Goal: Information Seeking & Learning: Learn about a topic

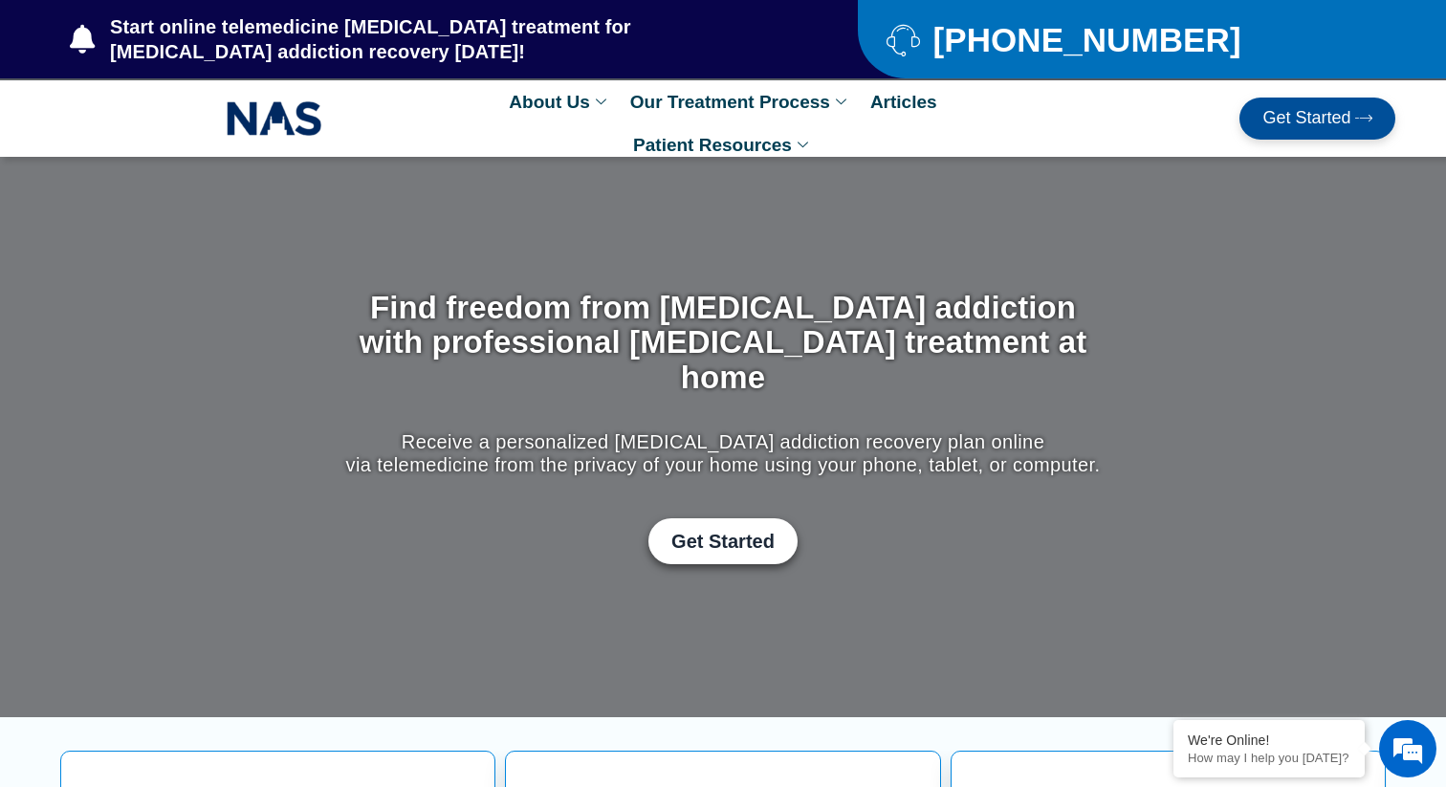
click at [1288, 119] on span "Get Started" at bounding box center [1306, 118] width 88 height 19
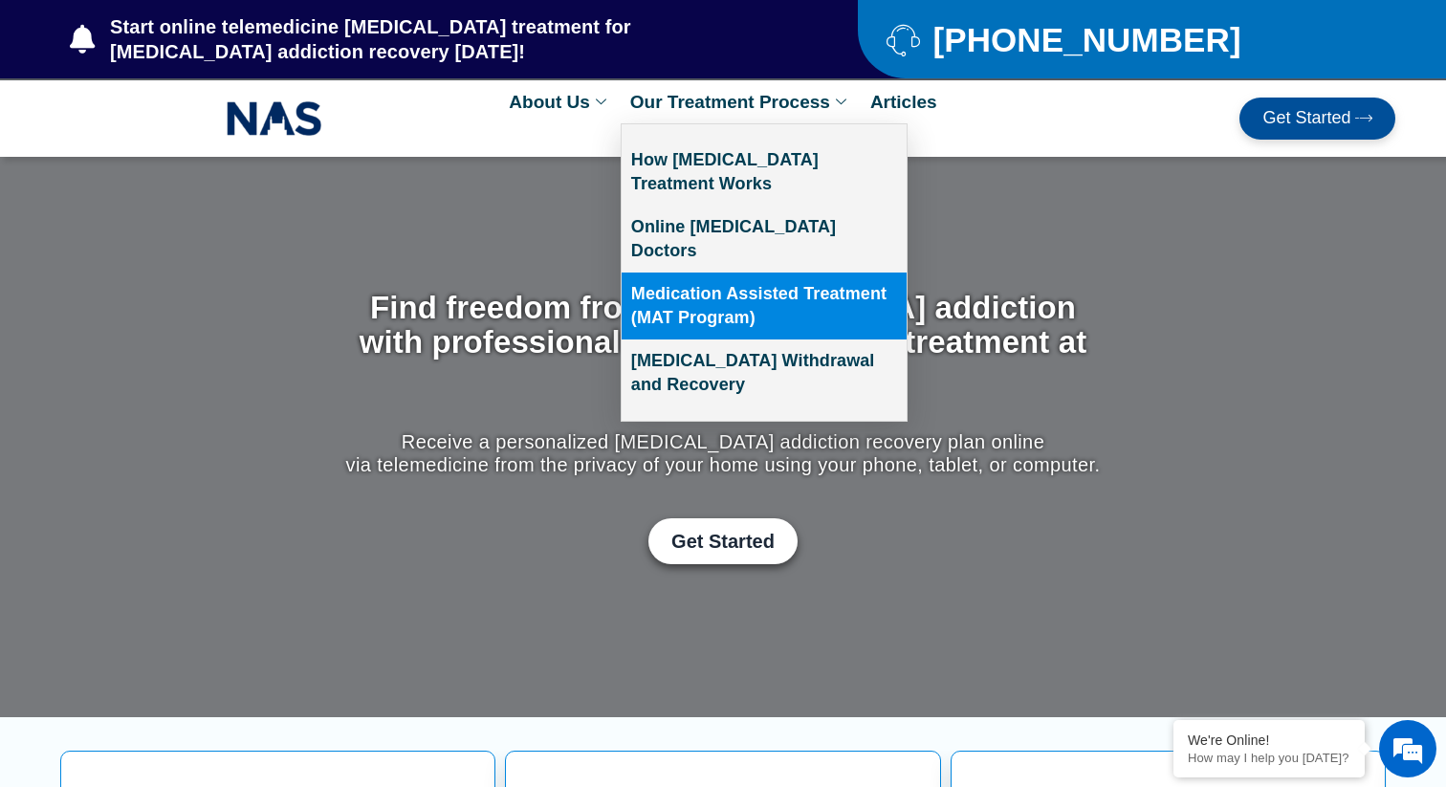
click at [744, 291] on link "Medication Assisted Treatment (MAT Program)" at bounding box center [764, 306] width 285 height 67
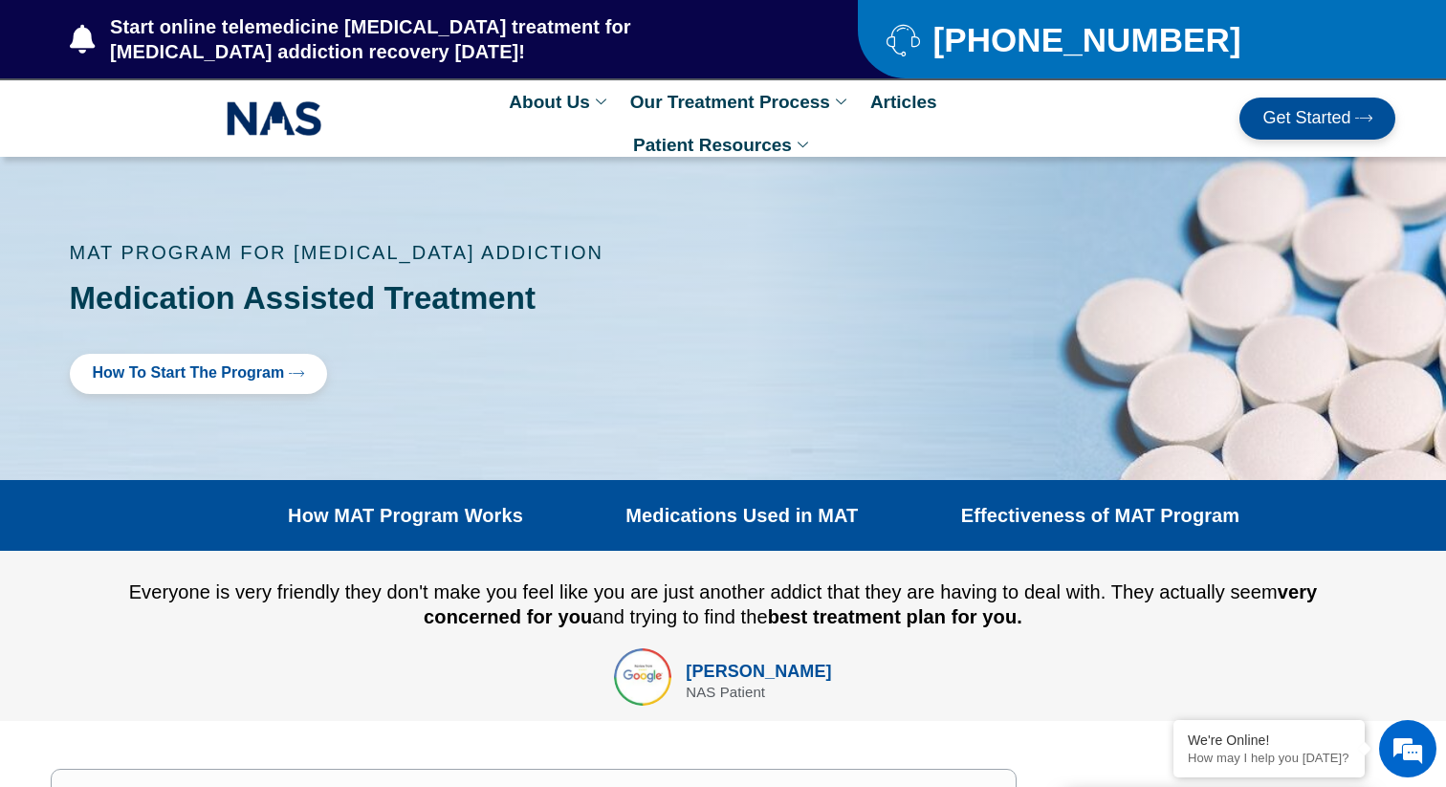
click at [1354, 120] on span "Get Started" at bounding box center [1317, 118] width 110 height 19
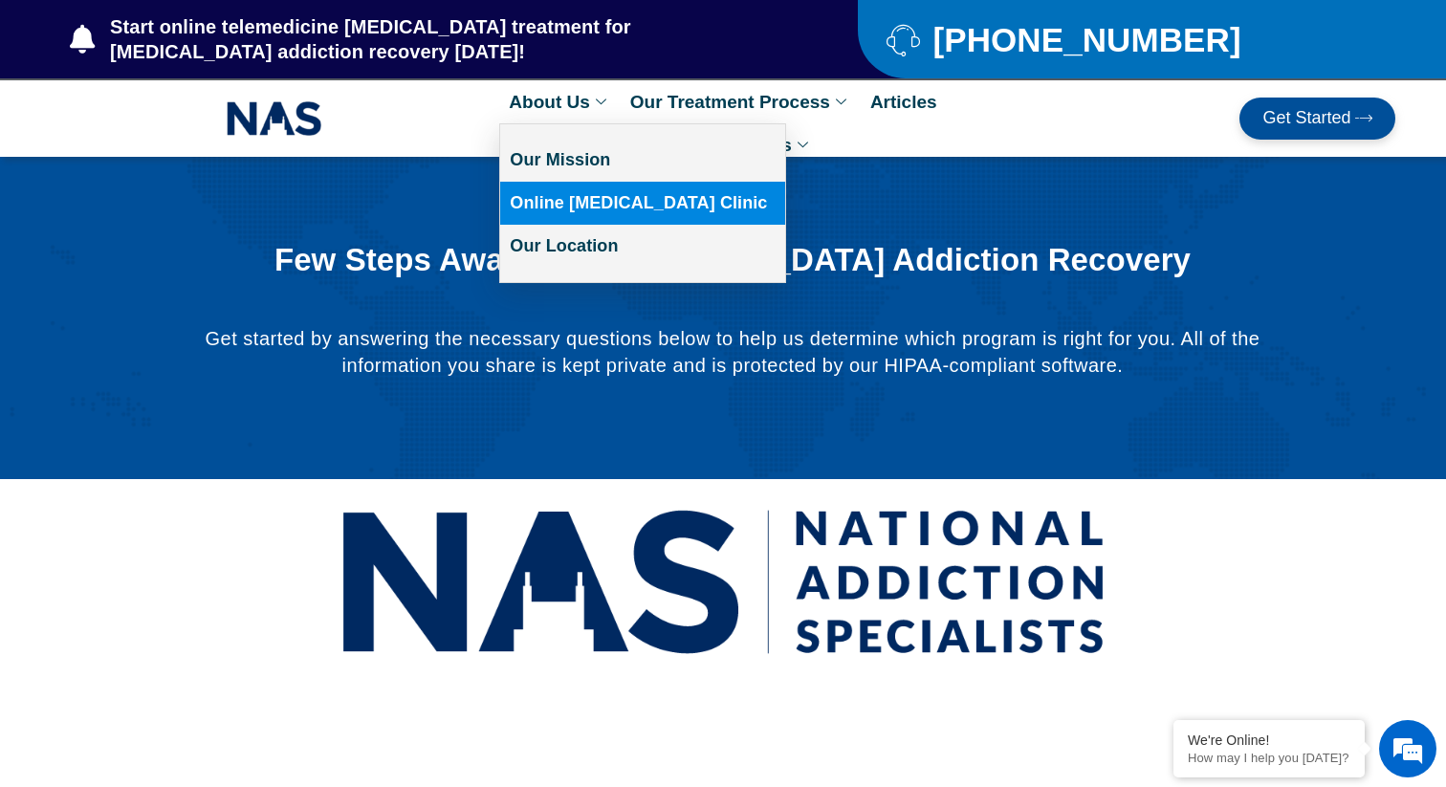
click at [613, 203] on link "Online [MEDICAL_DATA] Clinic" at bounding box center [642, 203] width 285 height 43
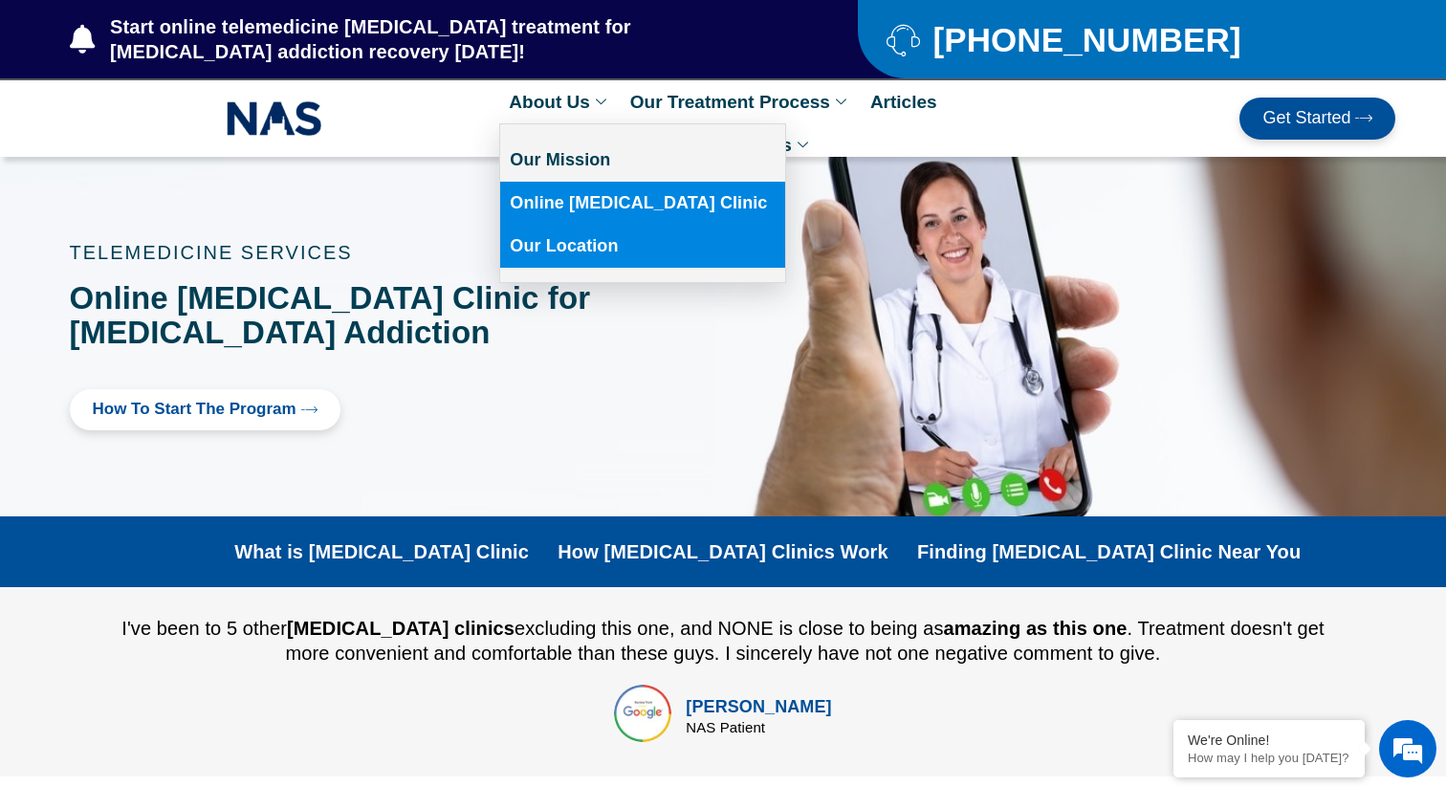
click at [574, 254] on link "Our Location" at bounding box center [642, 246] width 285 height 43
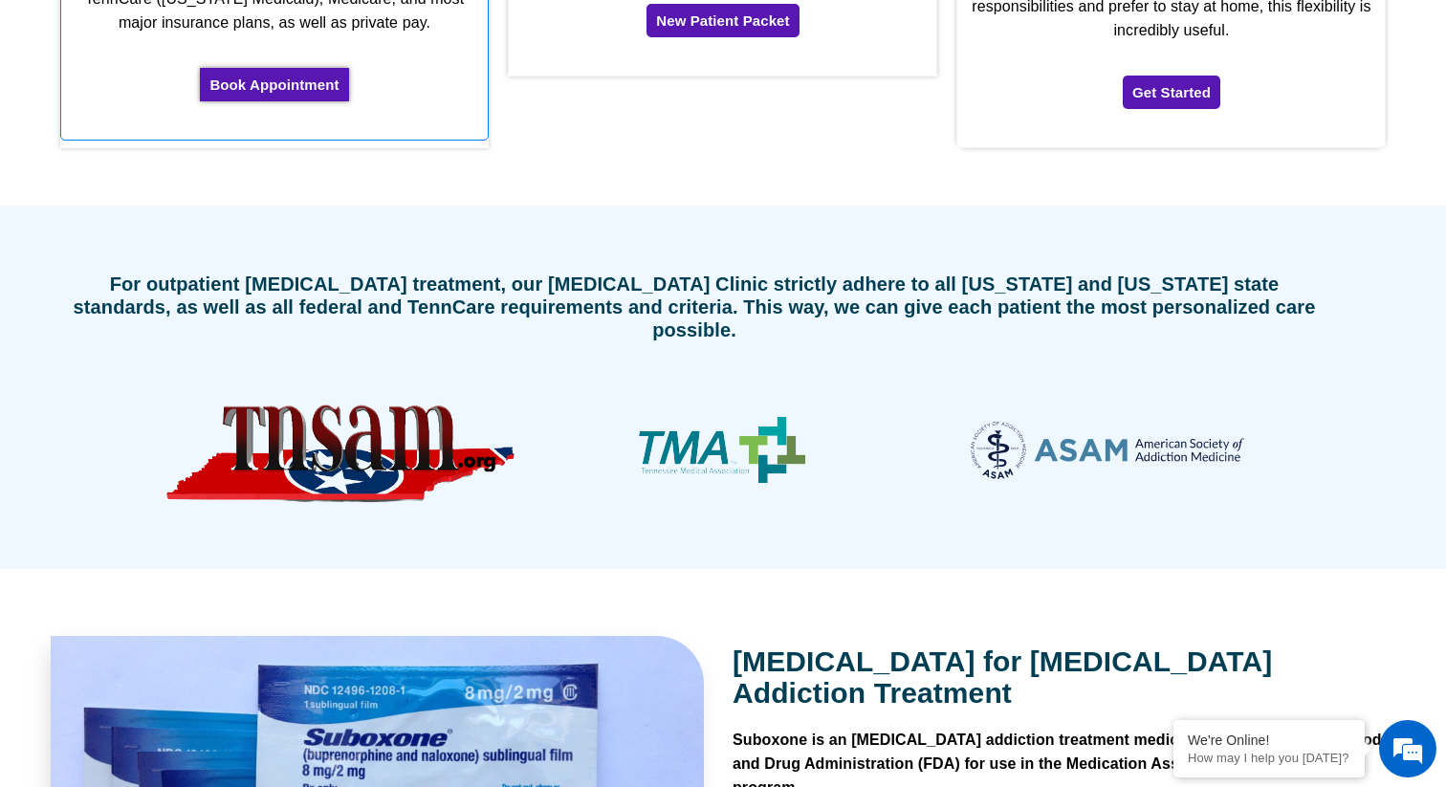
scroll to position [5580, 0]
